Goal: Transaction & Acquisition: Download file/media

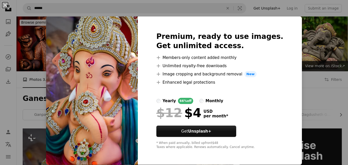
scroll to position [172, 0]
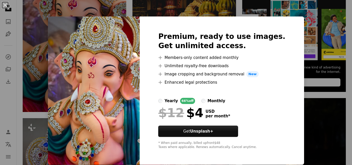
click at [300, 114] on div "An X shape Premium, ready to use images. Get unlimited access. A plus sign Memb…" at bounding box center [176, 82] width 352 height 165
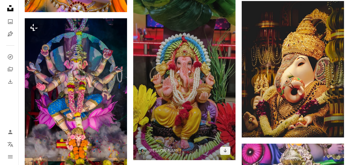
scroll to position [435, 0]
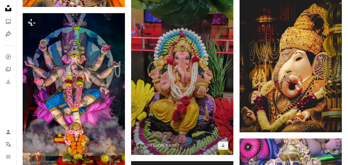
click at [193, 83] on img at bounding box center [182, 64] width 102 height 182
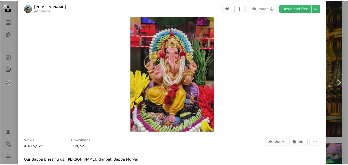
scroll to position [43, 0]
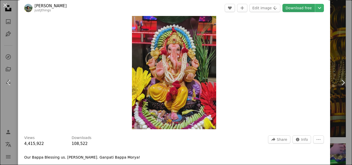
click at [300, 5] on link "Download free" at bounding box center [299, 8] width 32 height 8
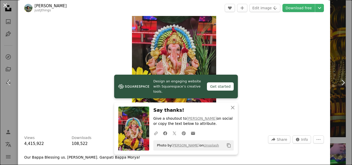
click at [3, 5] on button "An X shape" at bounding box center [5, 5] width 6 height 6
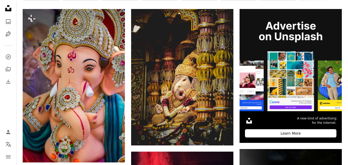
scroll to position [85, 0]
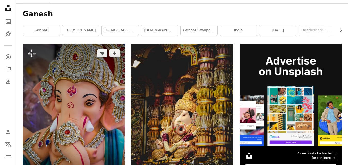
click at [74, 97] on img at bounding box center [74, 121] width 102 height 154
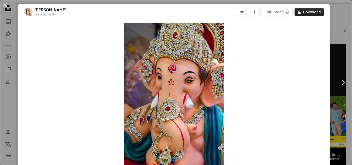
click at [313, 14] on button "A lock Download" at bounding box center [309, 12] width 29 height 8
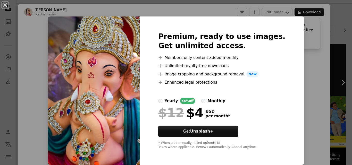
click at [335, 109] on div "An X shape Premium, ready to use images. Get unlimited access. A plus sign Memb…" at bounding box center [176, 82] width 352 height 165
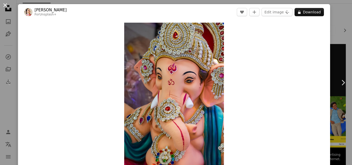
click at [6, 6] on button "An X shape" at bounding box center [5, 5] width 6 height 6
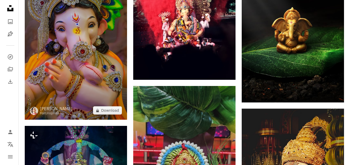
scroll to position [342, 0]
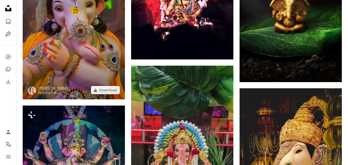
click at [79, 69] on img at bounding box center [74, 23] width 102 height 154
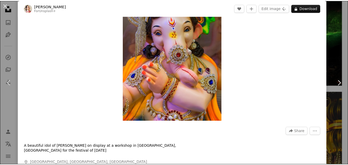
scroll to position [43, 0]
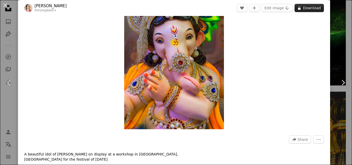
click at [316, 5] on button "A lock Download" at bounding box center [309, 8] width 29 height 8
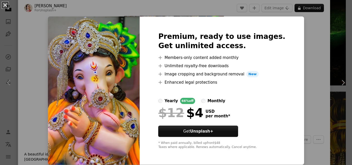
click at [6, 6] on button "An X shape" at bounding box center [5, 5] width 6 height 6
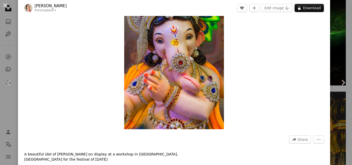
click at [5, 5] on button "An X shape" at bounding box center [5, 5] width 6 height 6
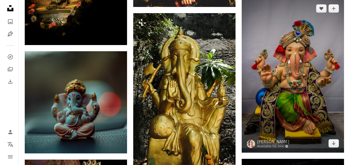
scroll to position [729, 0]
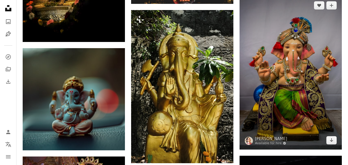
click at [311, 95] on img at bounding box center [291, 73] width 102 height 154
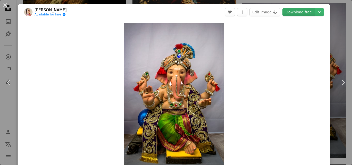
click at [301, 12] on link "Download free" at bounding box center [299, 12] width 32 height 8
